Goal: Information Seeking & Learning: Learn about a topic

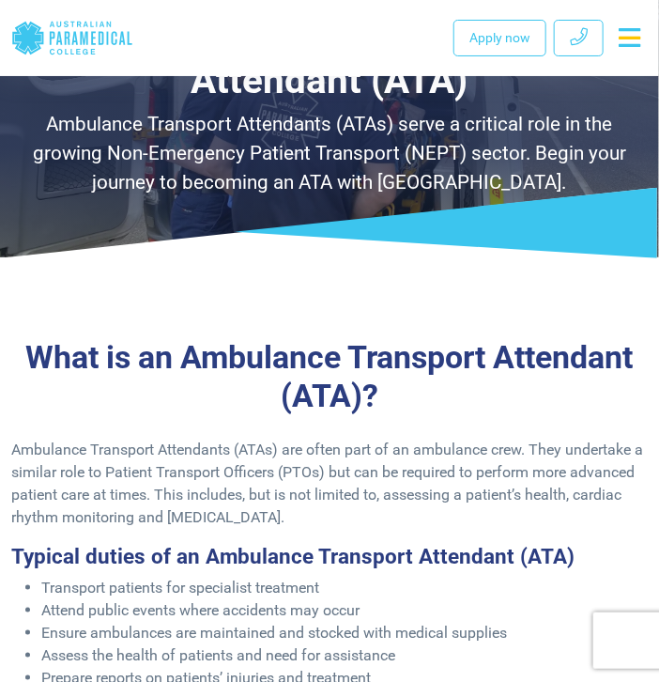
scroll to position [8, 0]
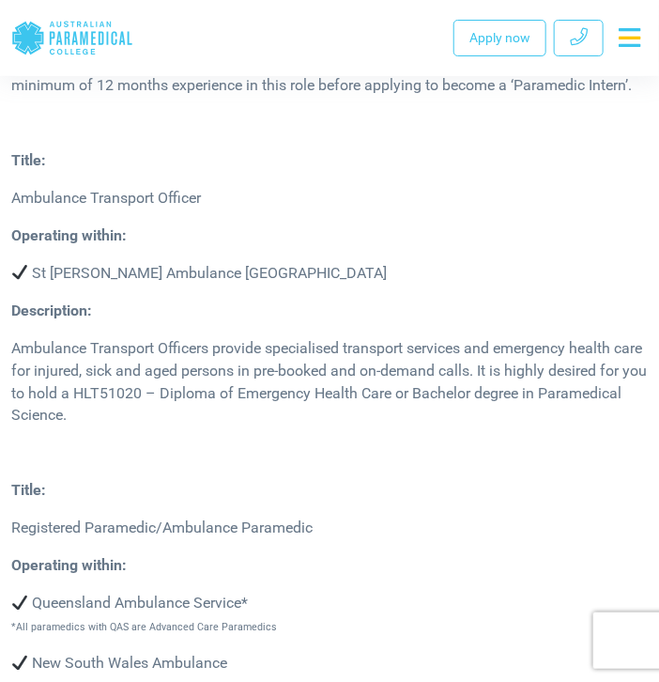
scroll to position [3705, 0]
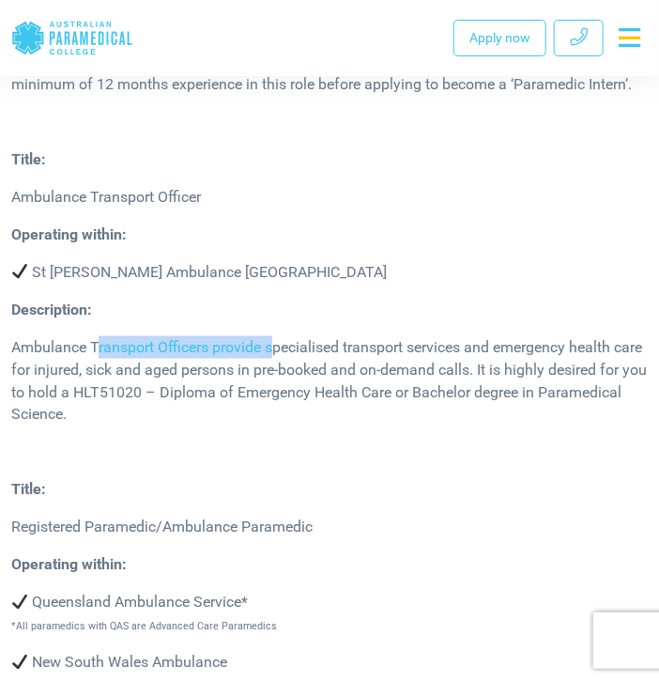
drag, startPoint x: 99, startPoint y: 347, endPoint x: 278, endPoint y: 339, distance: 179.5
click at [278, 339] on p "Ambulance Transport Officers provide specialised transport services and emergen…" at bounding box center [329, 381] width 637 height 90
drag, startPoint x: 278, startPoint y: 339, endPoint x: 315, endPoint y: 438, distance: 105.2
click at [315, 438] on div "Description: Ambulance Transport Officers provide specialised transport service…" at bounding box center [329, 370] width 659 height 143
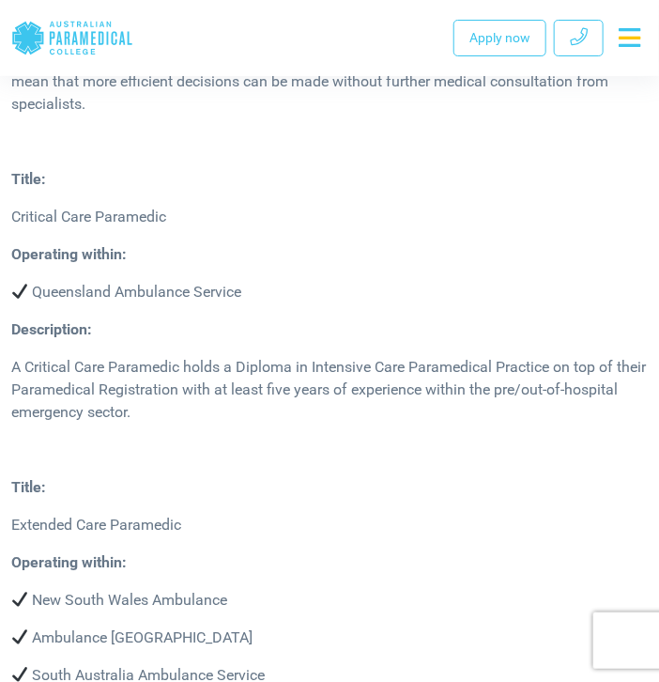
scroll to position [6431, 0]
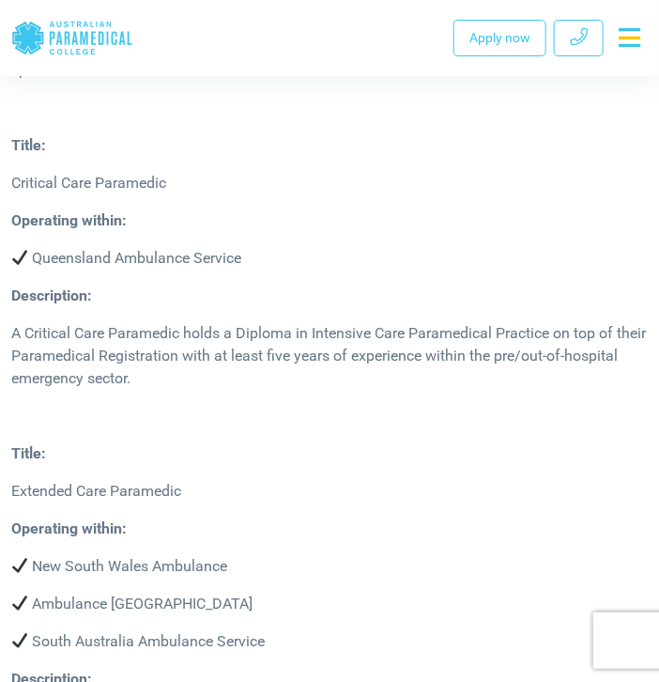
click at [231, 371] on p "A Critical Care Paramedic holds a Diploma in Intensive Care Paramedical Practic…" at bounding box center [329, 356] width 637 height 68
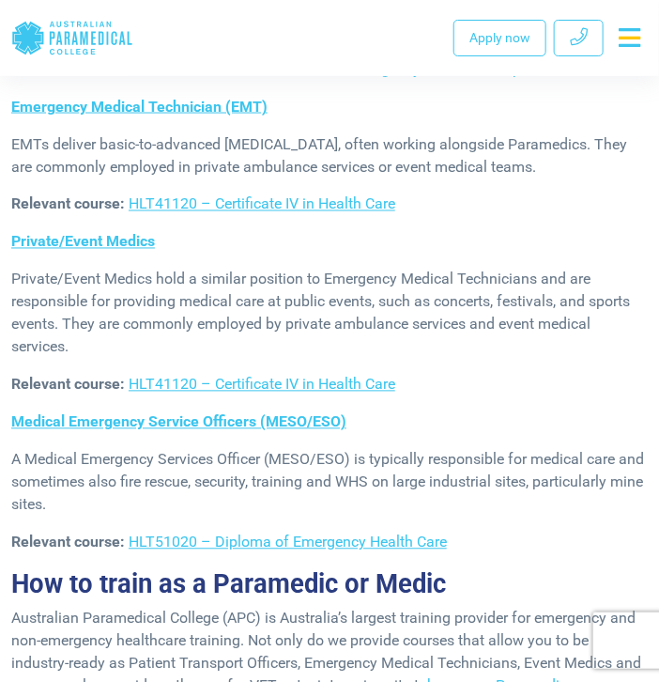
scroll to position [8902, 0]
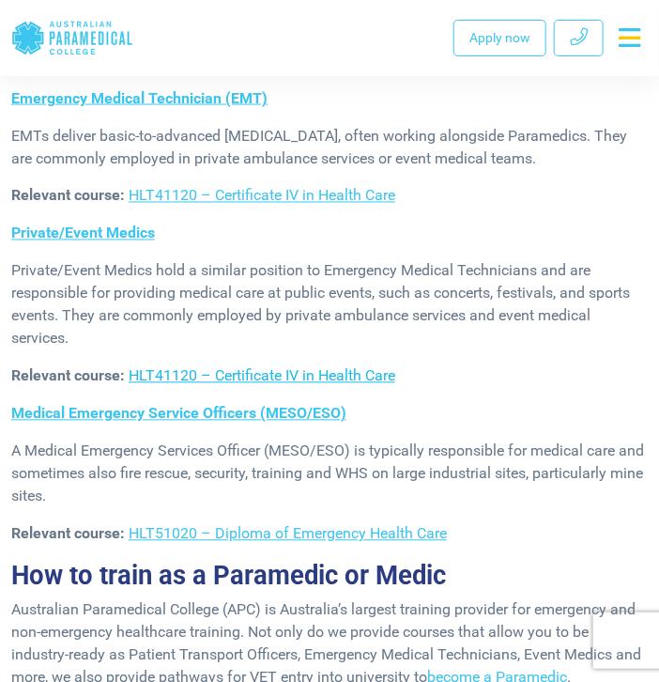
click at [313, 381] on link "HLT41120 – Certificate IV in Health Care" at bounding box center [262, 376] width 267 height 18
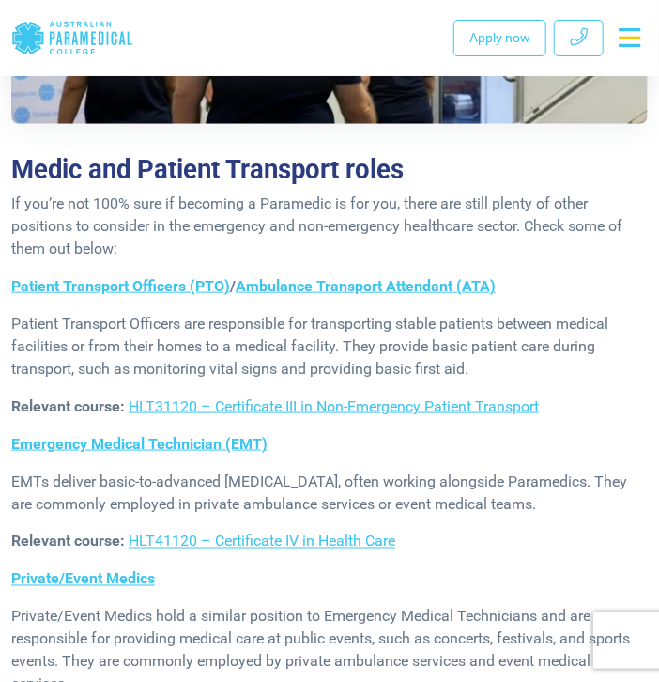
scroll to position [8573, 0]
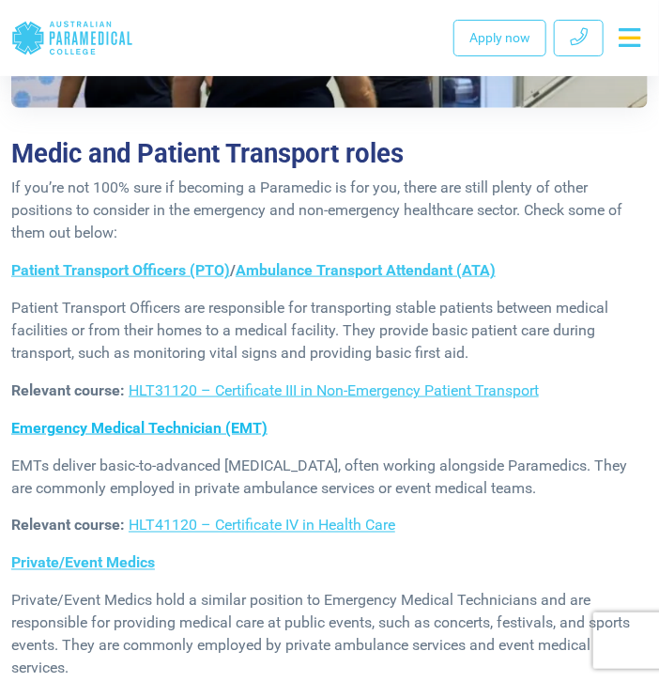
click at [132, 424] on link "Emergency Medical Technician (EMT)" at bounding box center [139, 428] width 256 height 18
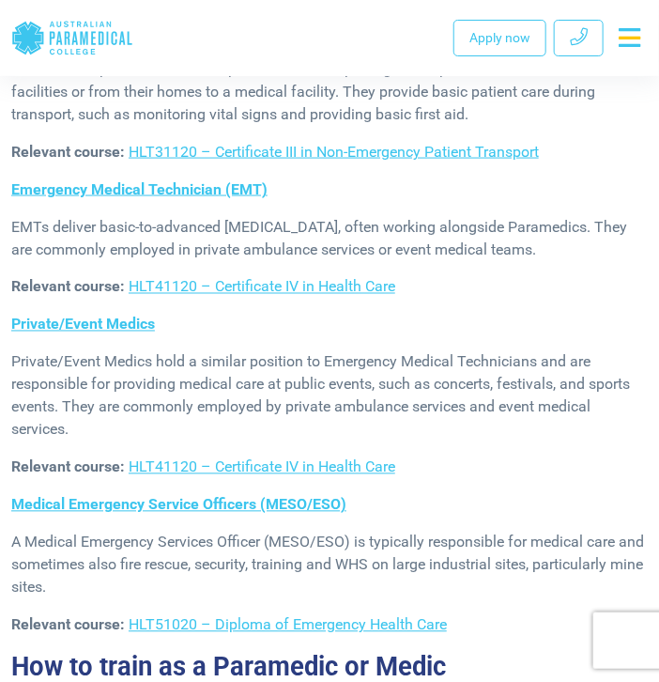
scroll to position [8818, 0]
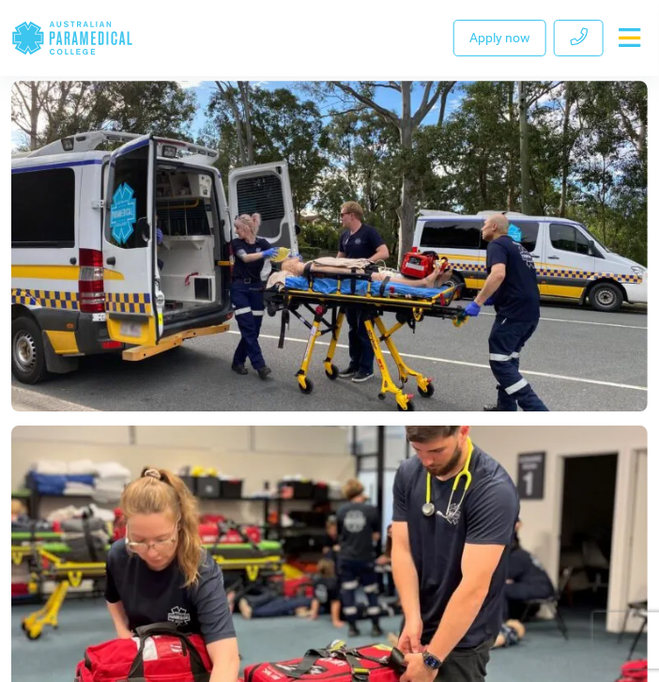
scroll to position [1101, 0]
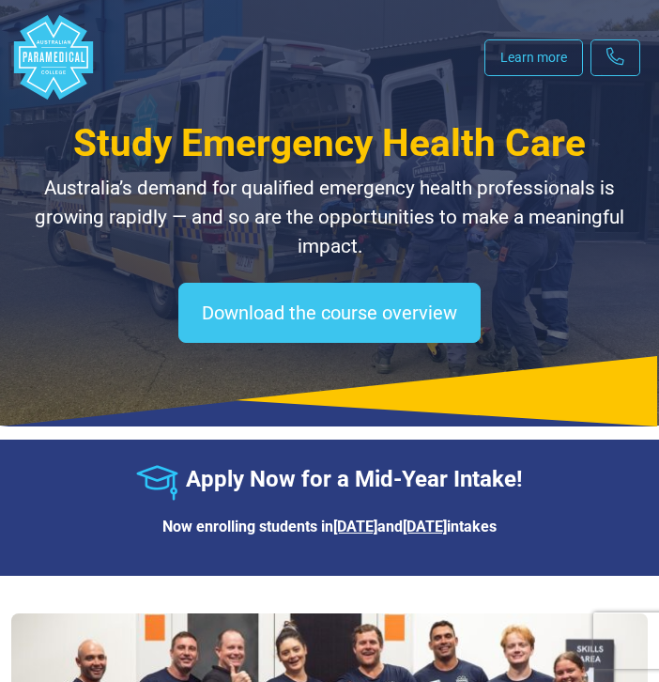
select select "**********"
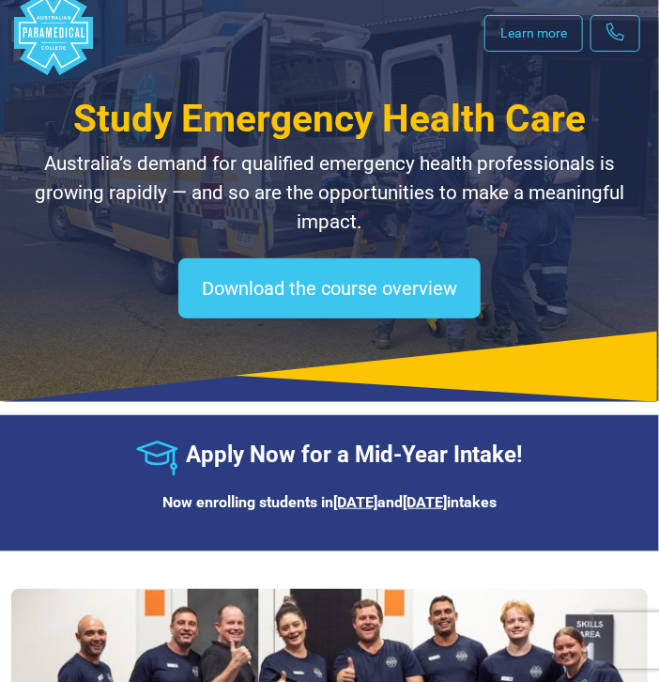
scroll to position [26, 0]
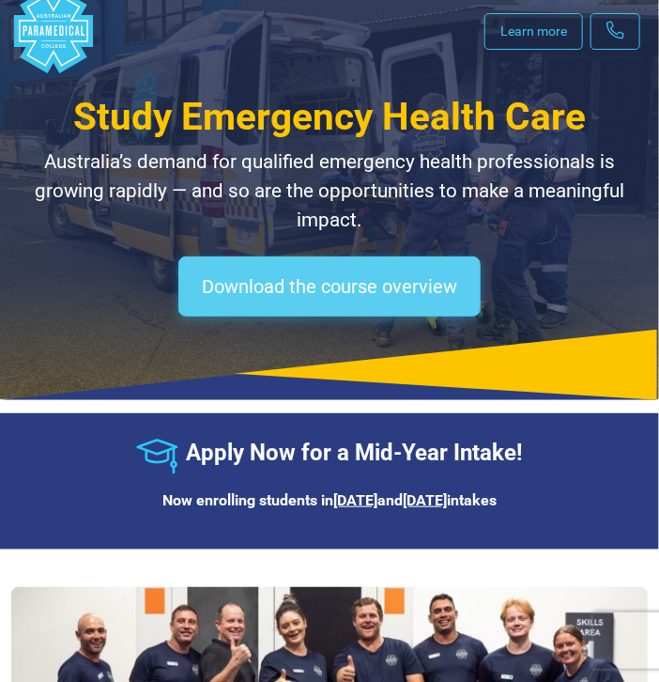
click at [337, 271] on link "Download the course overview" at bounding box center [329, 286] width 302 height 60
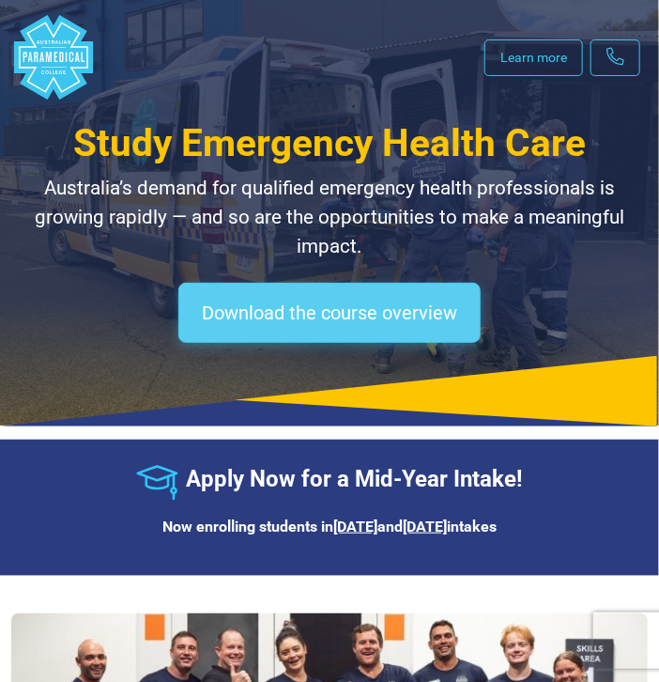
click at [301, 320] on link "Download the course overview" at bounding box center [329, 313] width 302 height 60
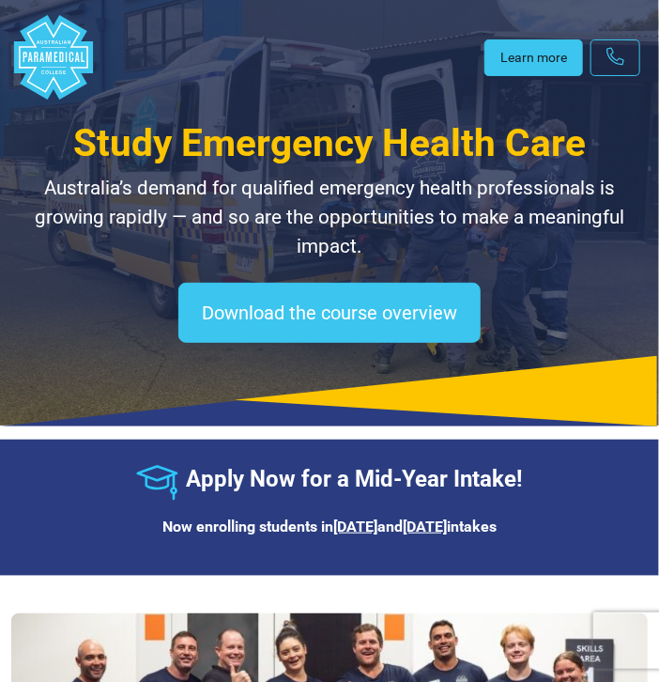
click at [539, 61] on link "Learn more" at bounding box center [534, 57] width 99 height 37
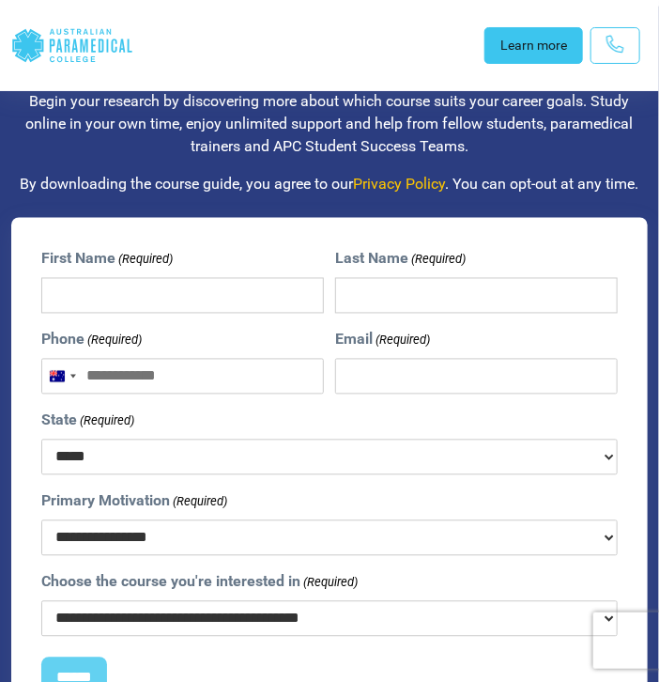
click at [543, 54] on link "Learn more" at bounding box center [534, 45] width 99 height 37
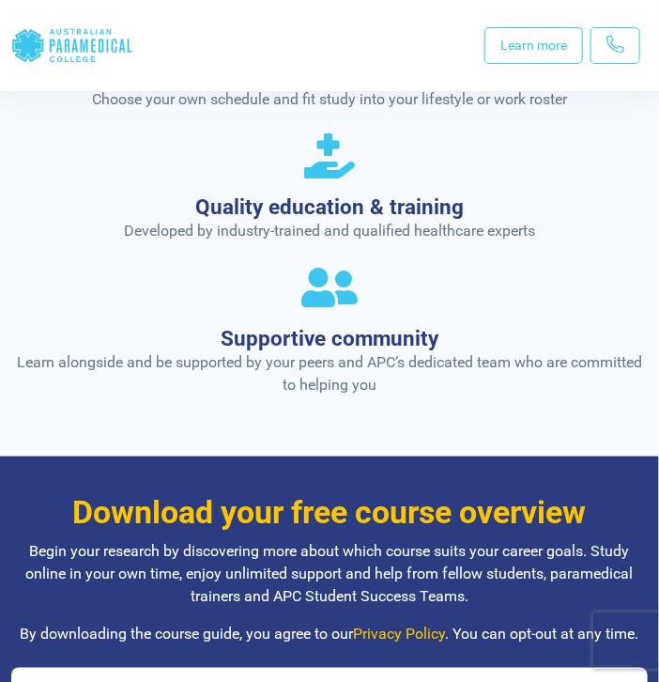
scroll to position [1818, 0]
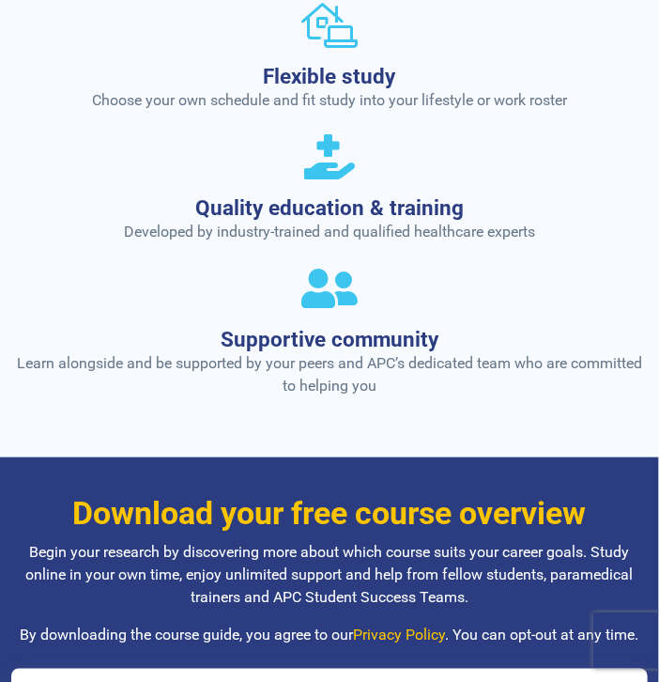
scroll to position [26, 0]
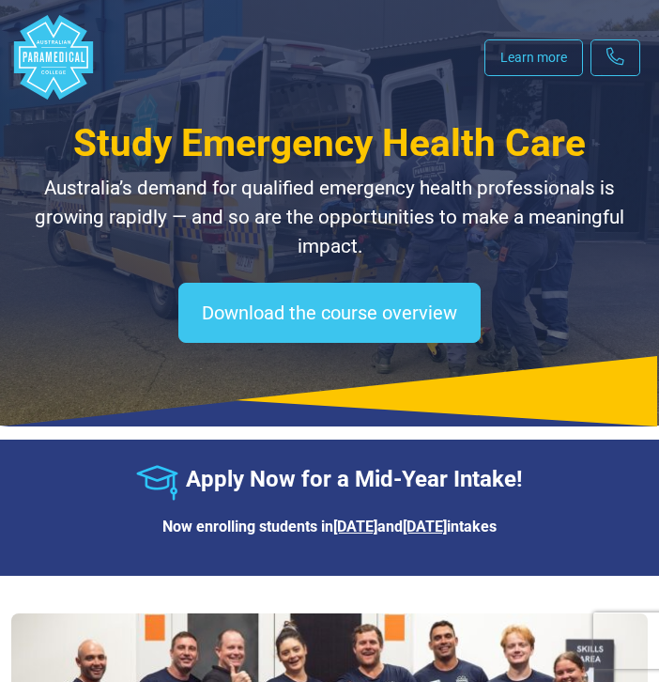
select select "**********"
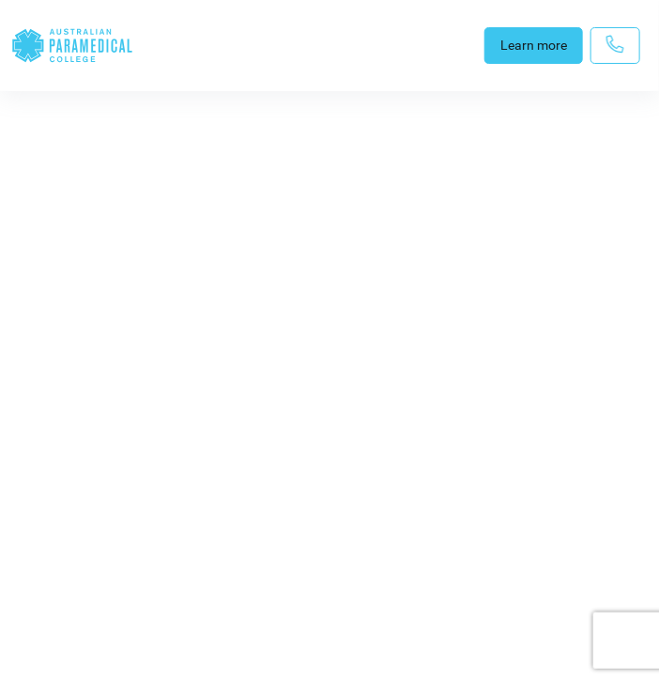
click at [542, 56] on link "Learn more" at bounding box center [534, 45] width 99 height 37
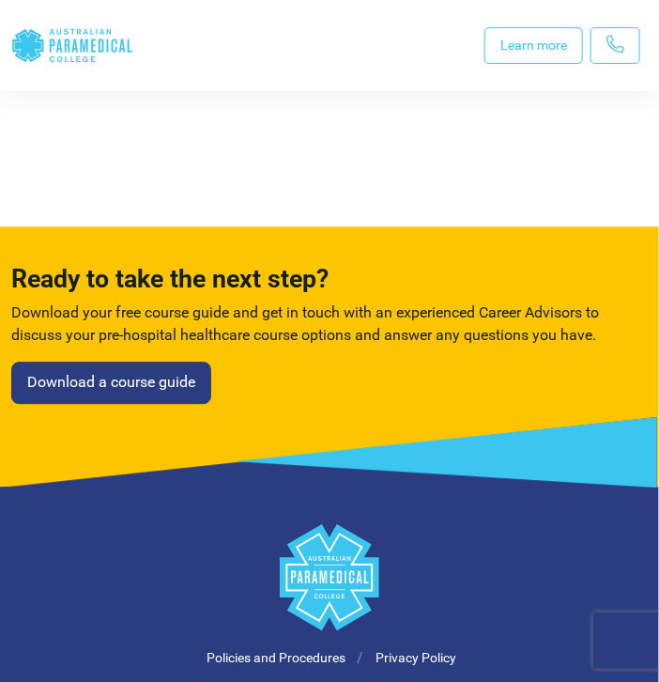
scroll to position [6028, 0]
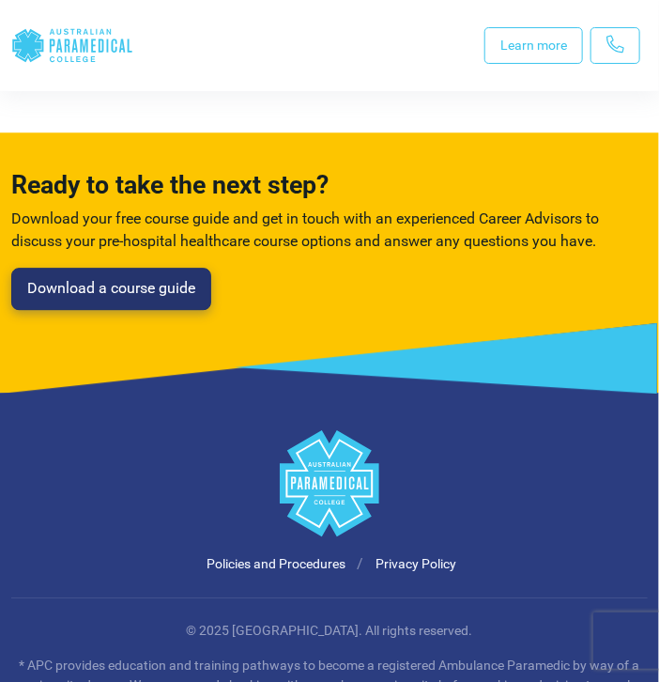
click at [170, 268] on link "Download a course guide" at bounding box center [111, 289] width 200 height 43
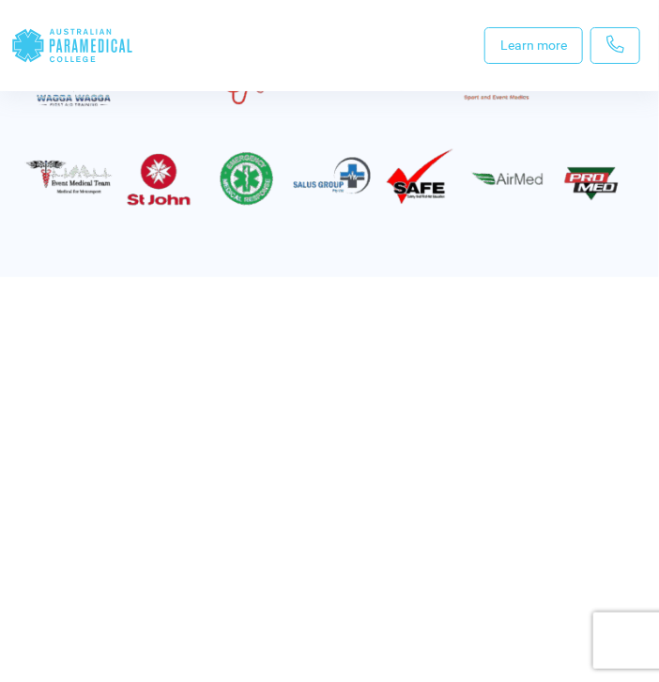
scroll to position [3019, 0]
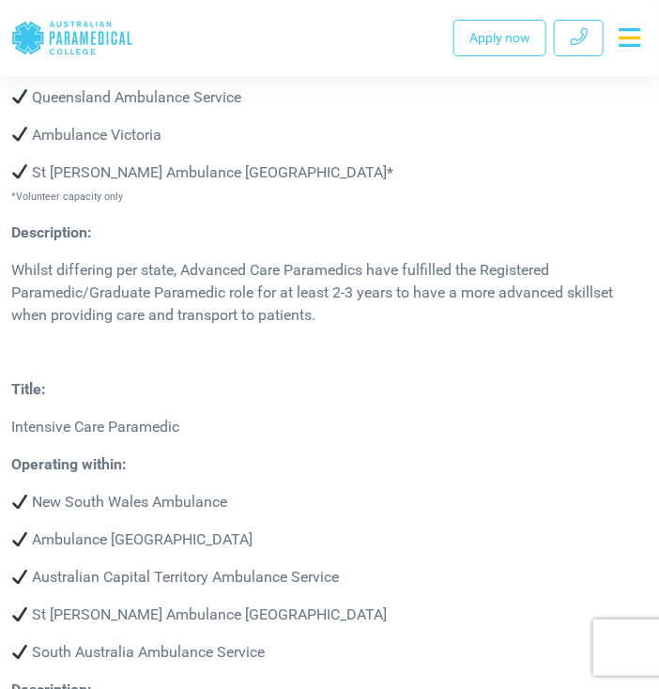
scroll to position [5402, 0]
